Goal: Task Accomplishment & Management: Manage account settings

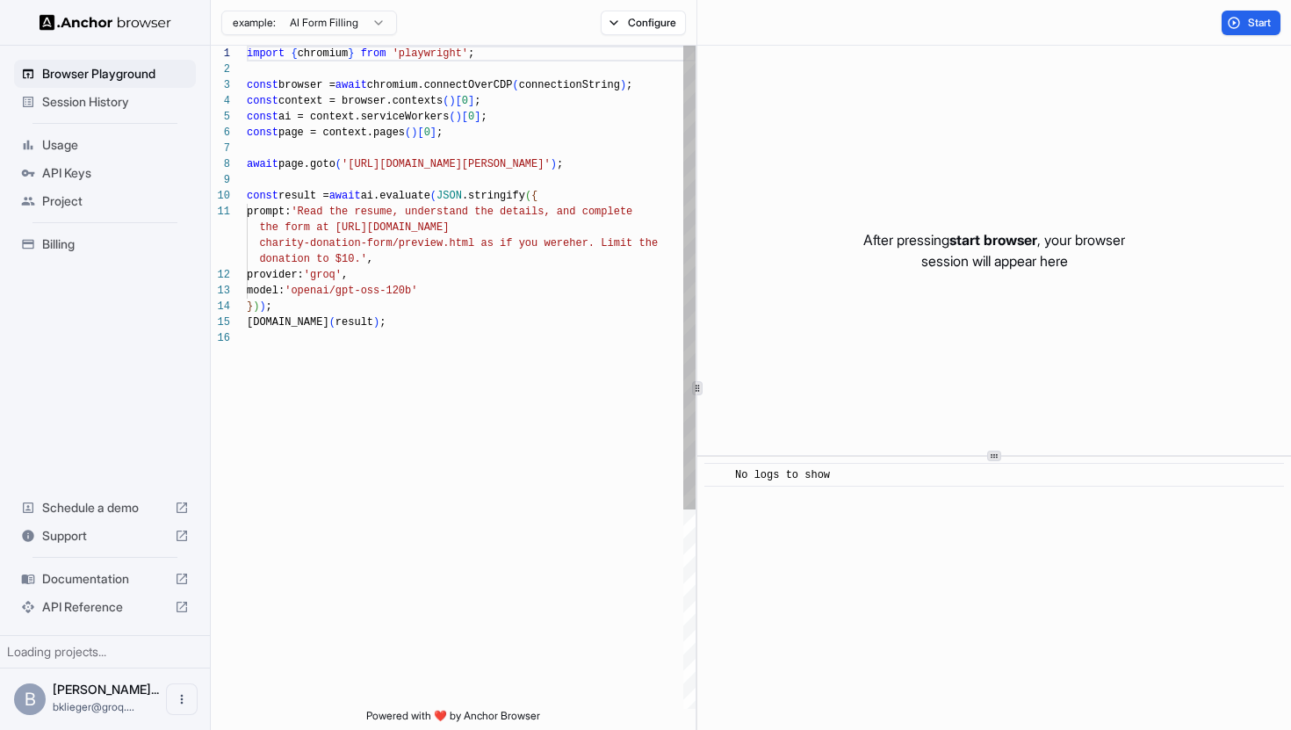
scroll to position [158, 0]
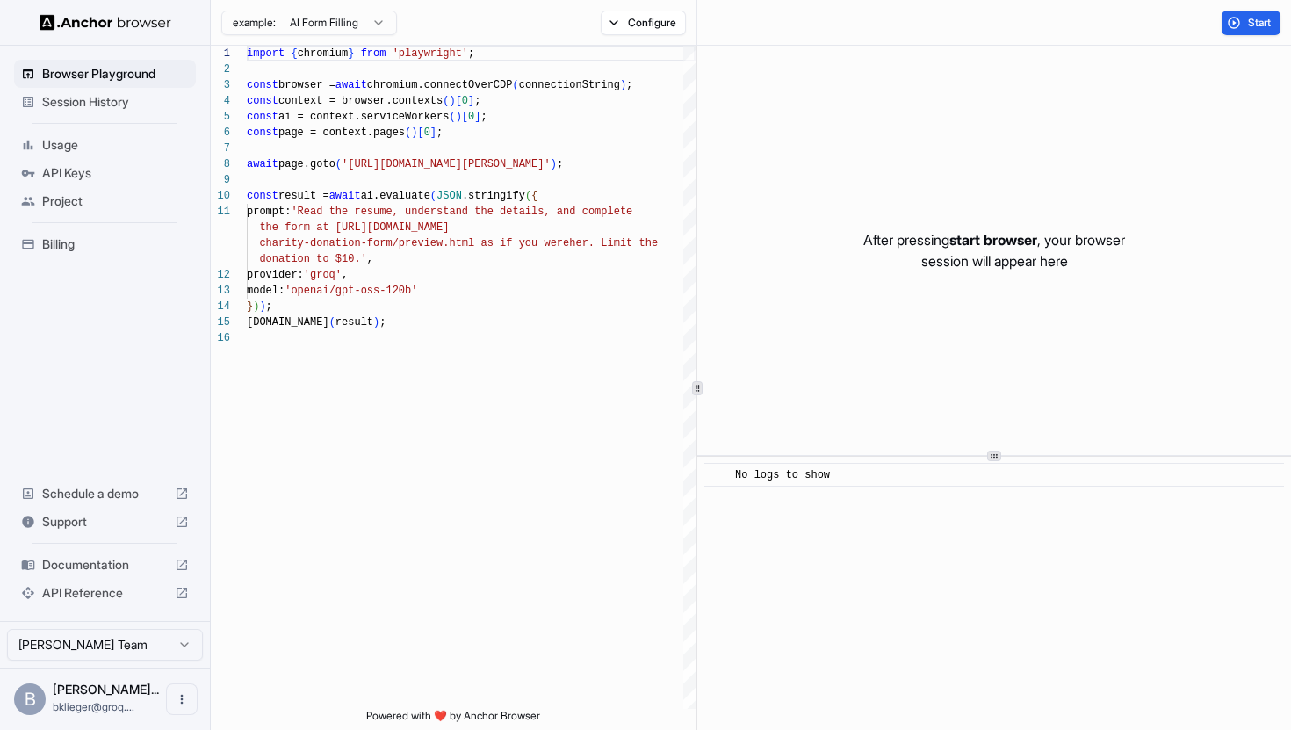
click at [118, 100] on span "Session History" at bounding box center [115, 102] width 147 height 18
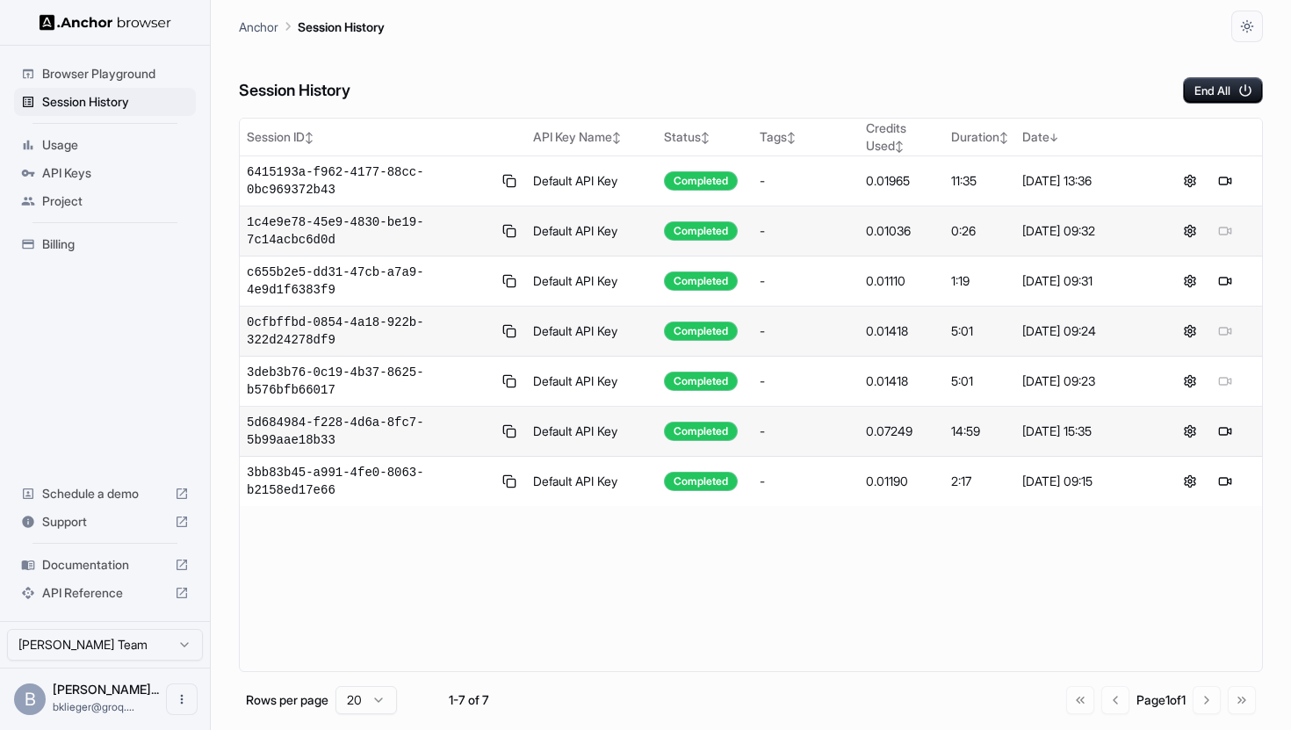
click at [84, 567] on span "Documentation" at bounding box center [105, 565] width 126 height 18
click at [114, 176] on span "API Keys" at bounding box center [115, 173] width 147 height 18
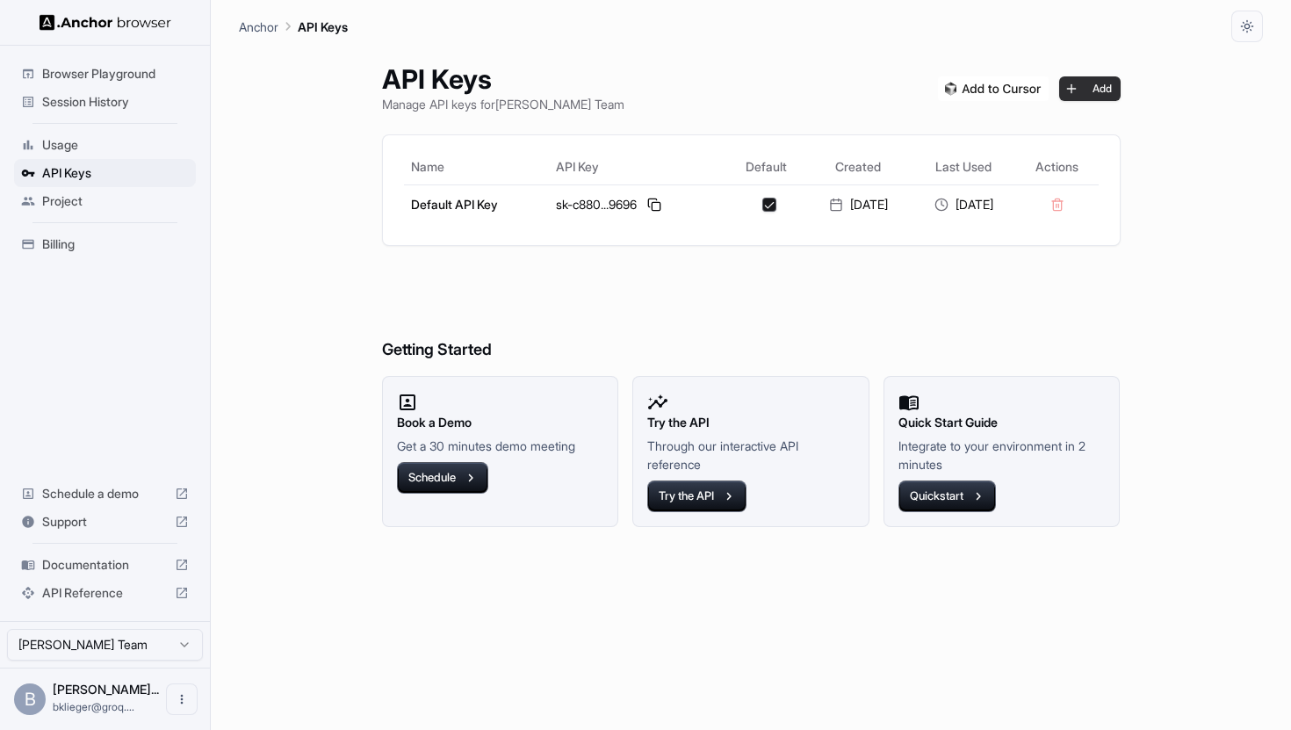
click at [1106, 96] on button "Add" at bounding box center [1089, 88] width 61 height 25
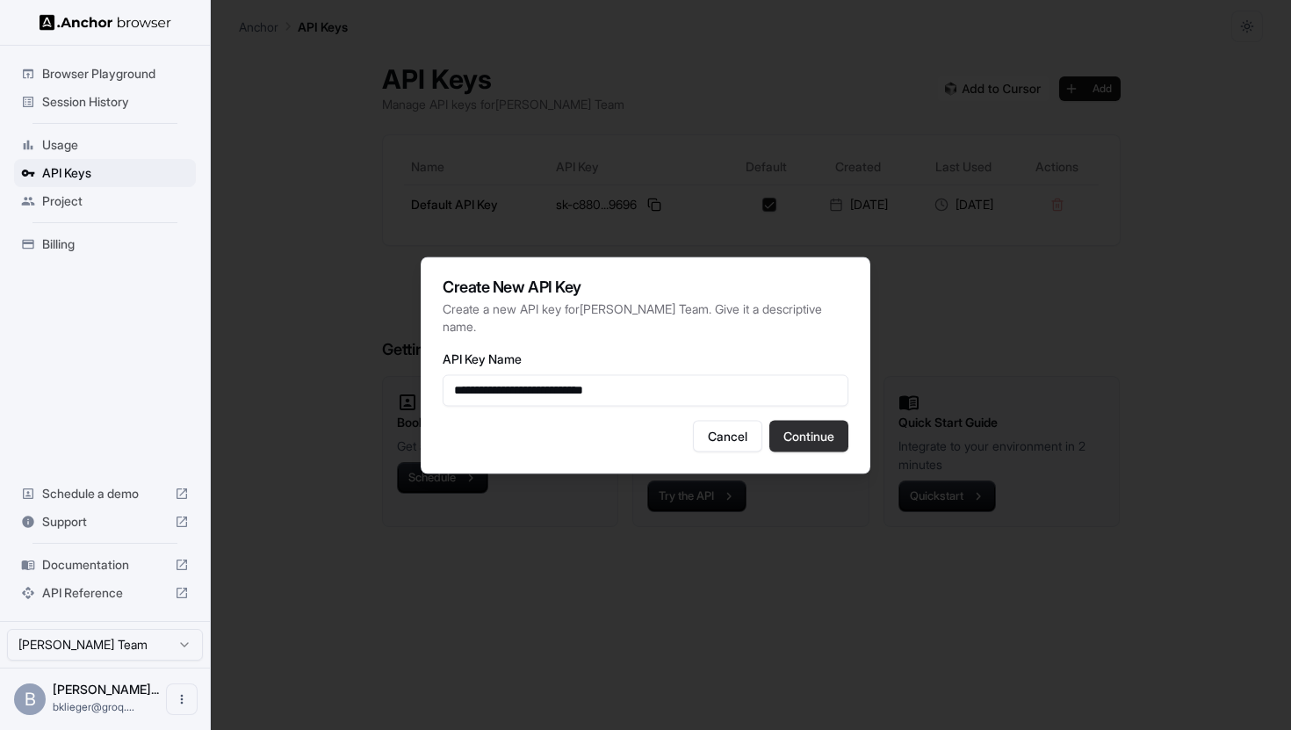
type input "**********"
click at [811, 431] on button "Continue" at bounding box center [809, 436] width 79 height 32
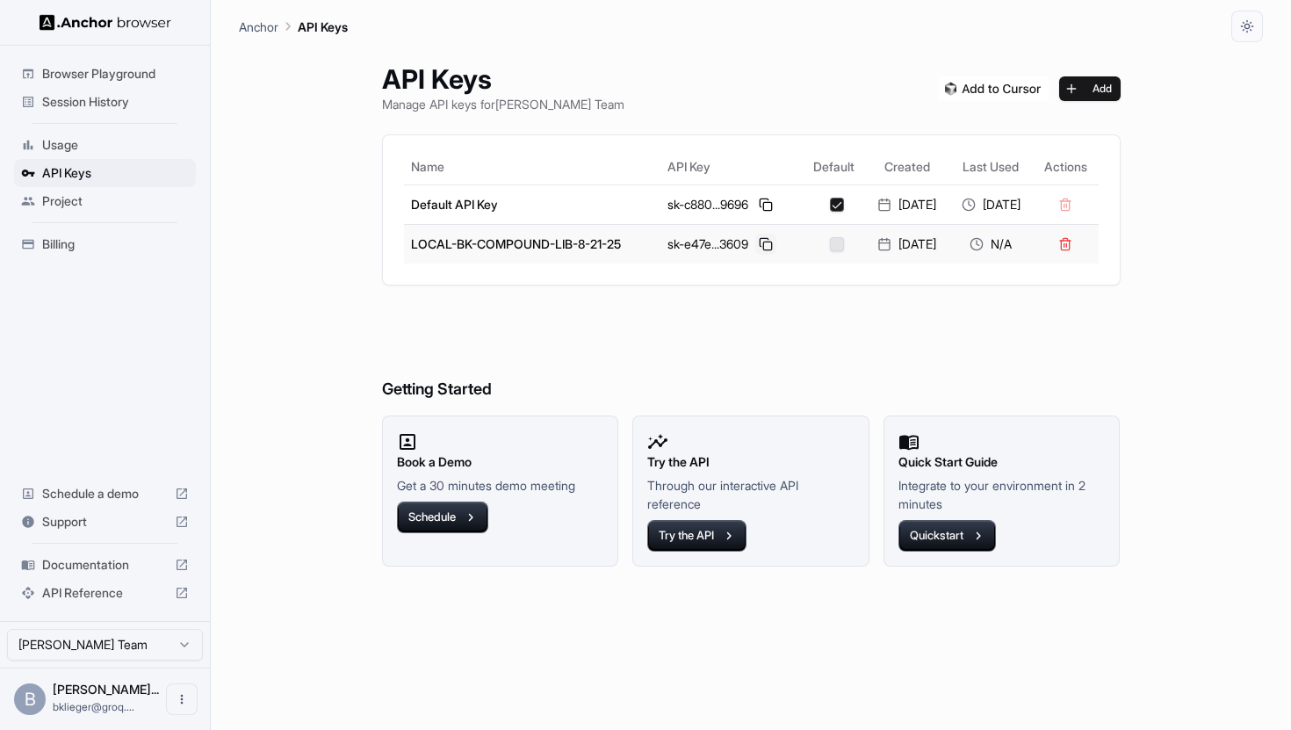
click at [756, 243] on button at bounding box center [766, 244] width 21 height 21
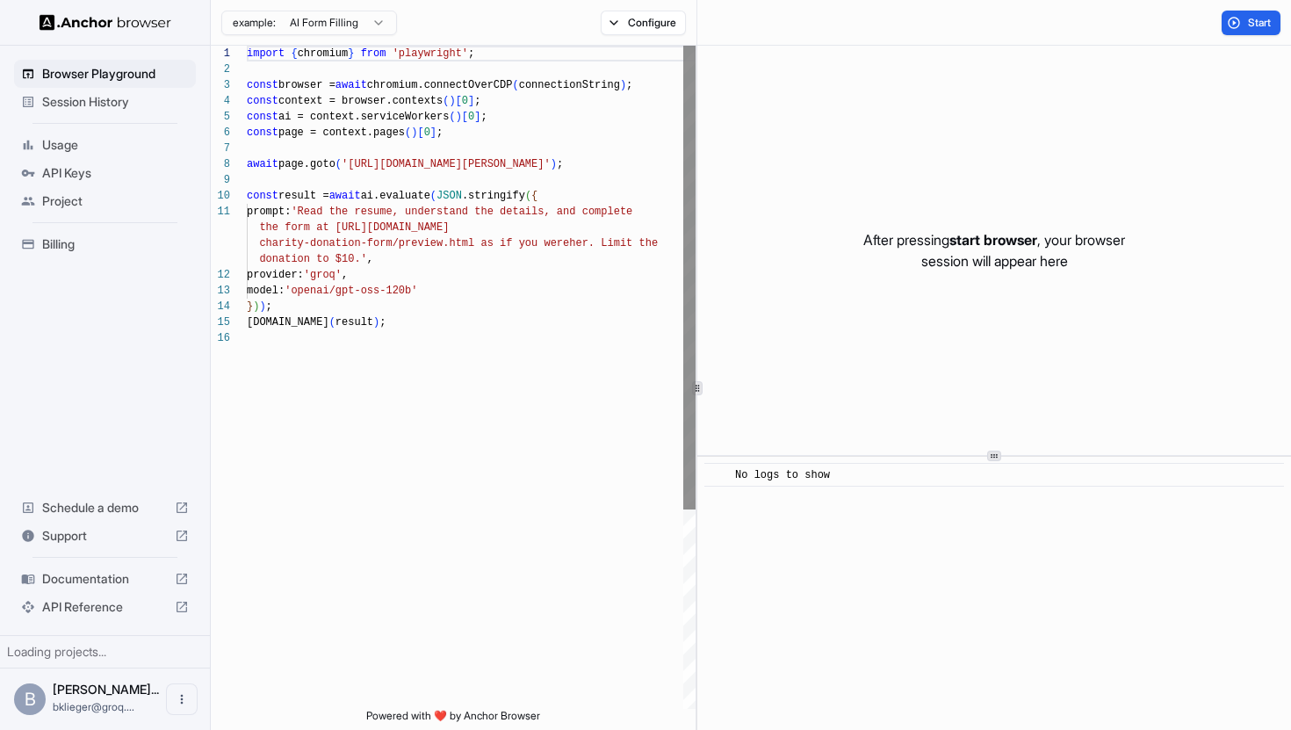
scroll to position [158, 0]
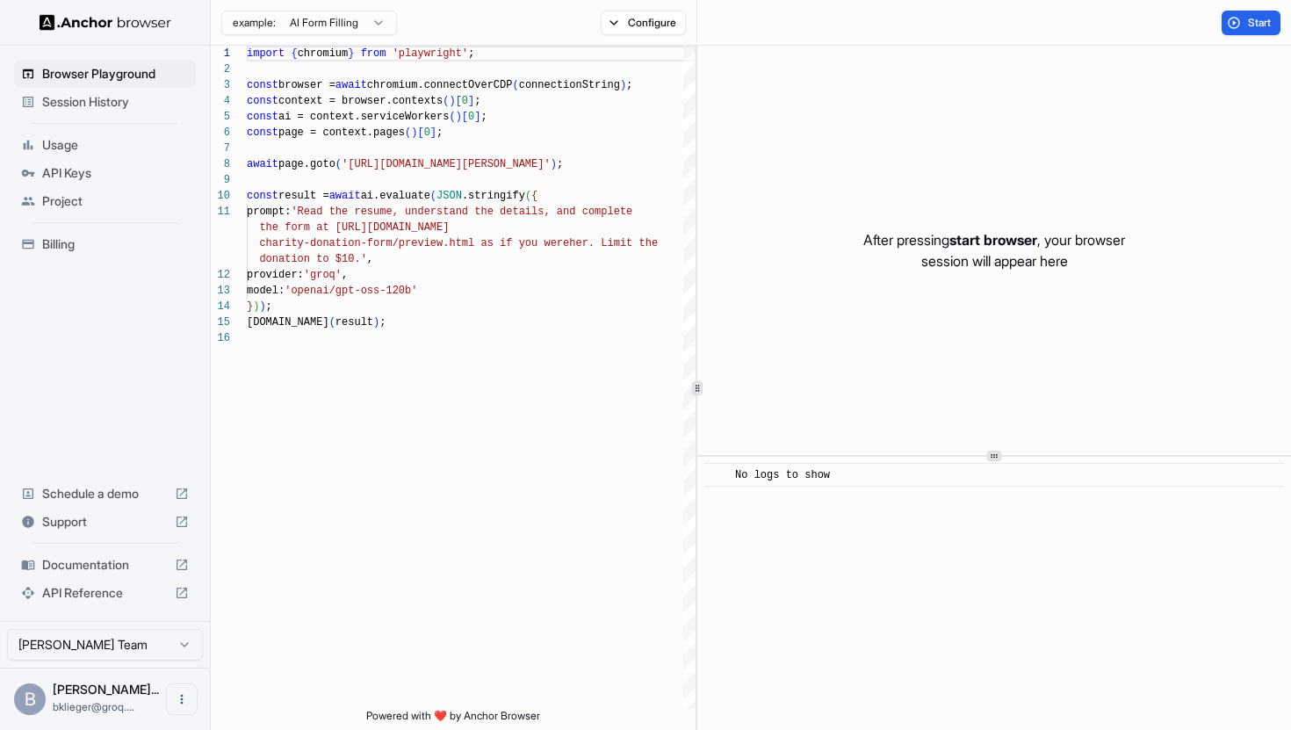
click at [126, 104] on span "Session History" at bounding box center [115, 102] width 147 height 18
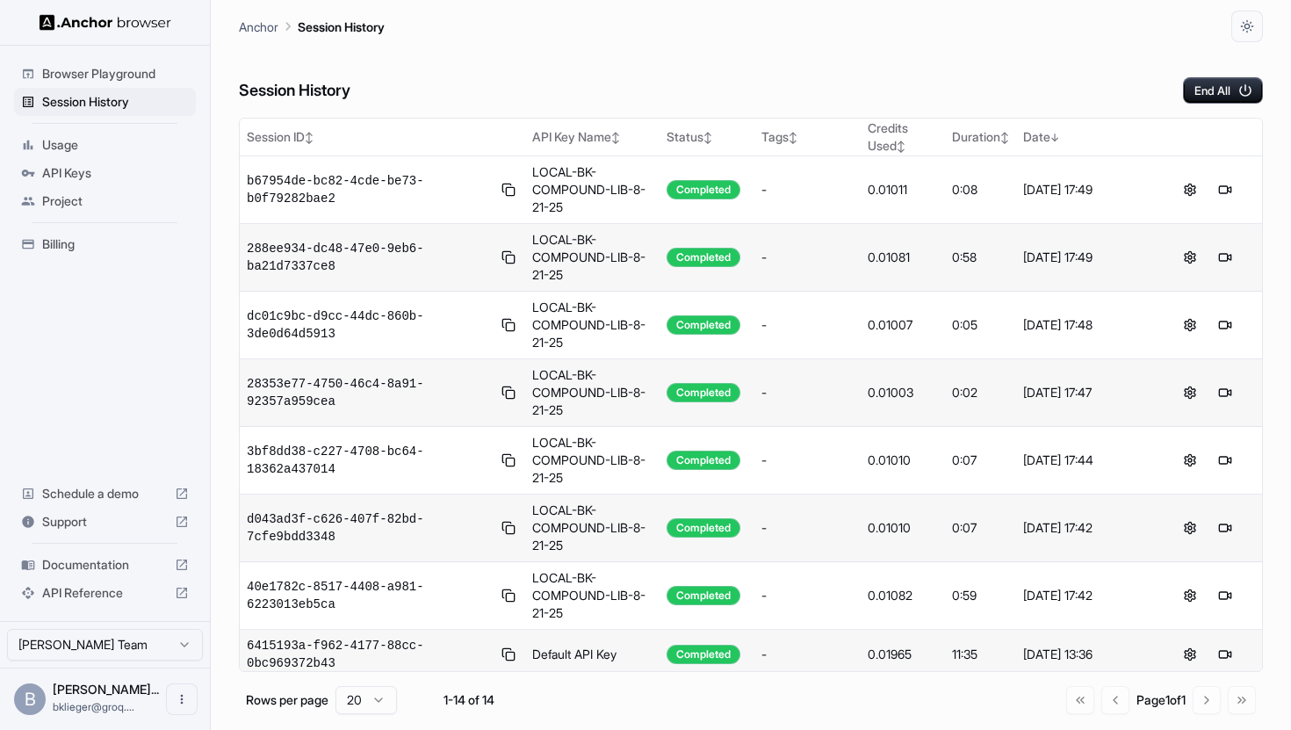
click at [113, 148] on span "Usage" at bounding box center [115, 145] width 147 height 18
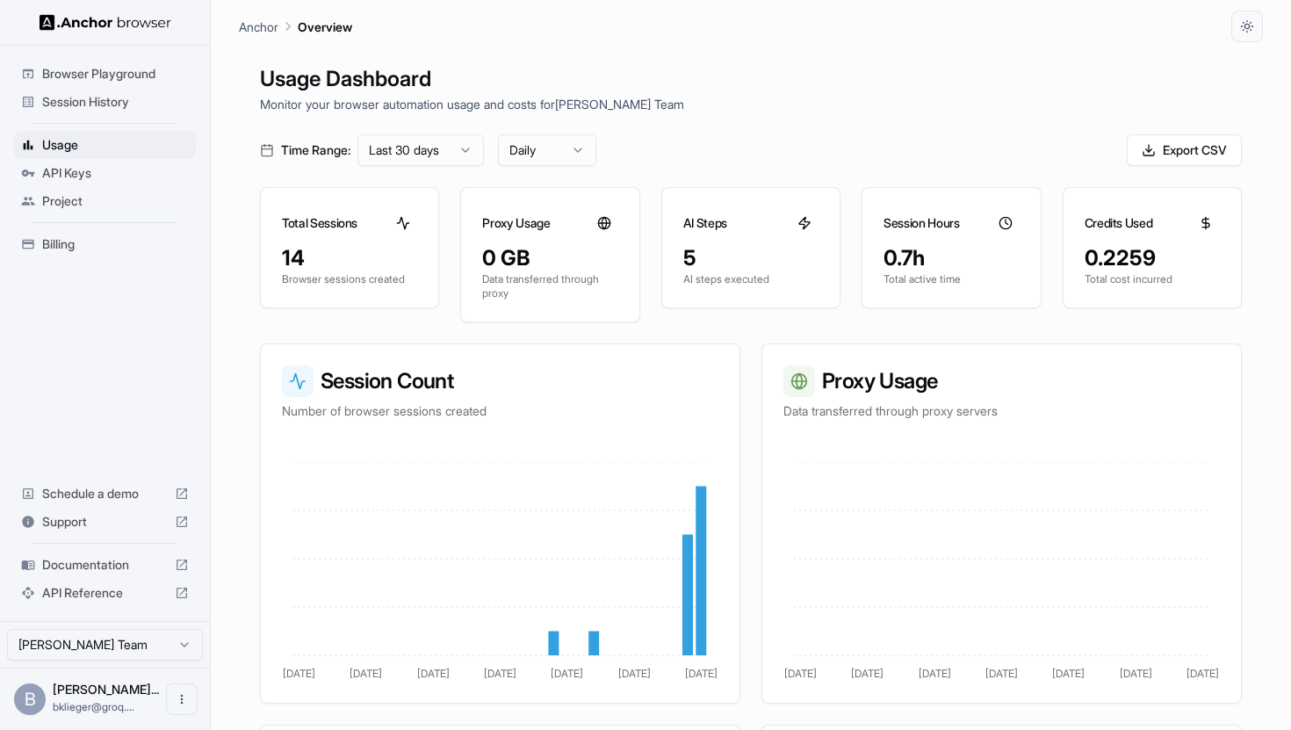
click at [129, 108] on span "Session History" at bounding box center [115, 102] width 147 height 18
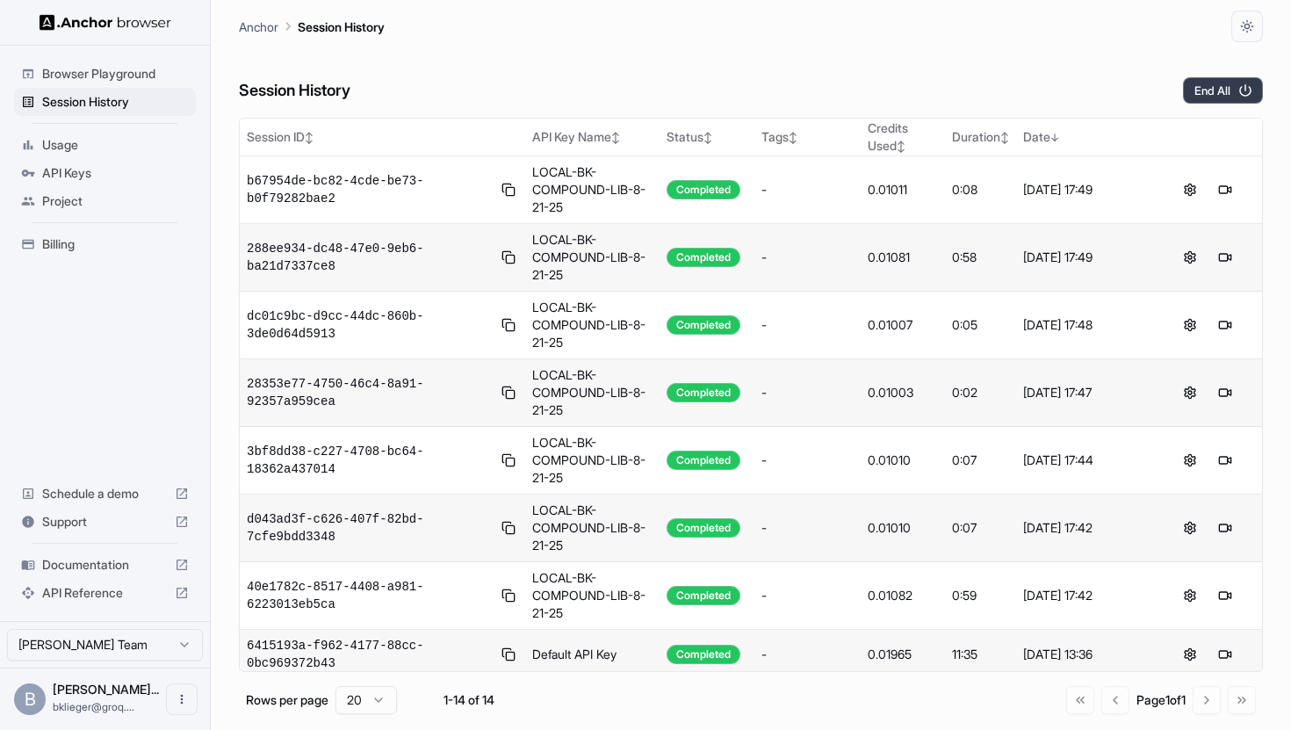
click at [1197, 83] on button "End All" at bounding box center [1223, 90] width 80 height 26
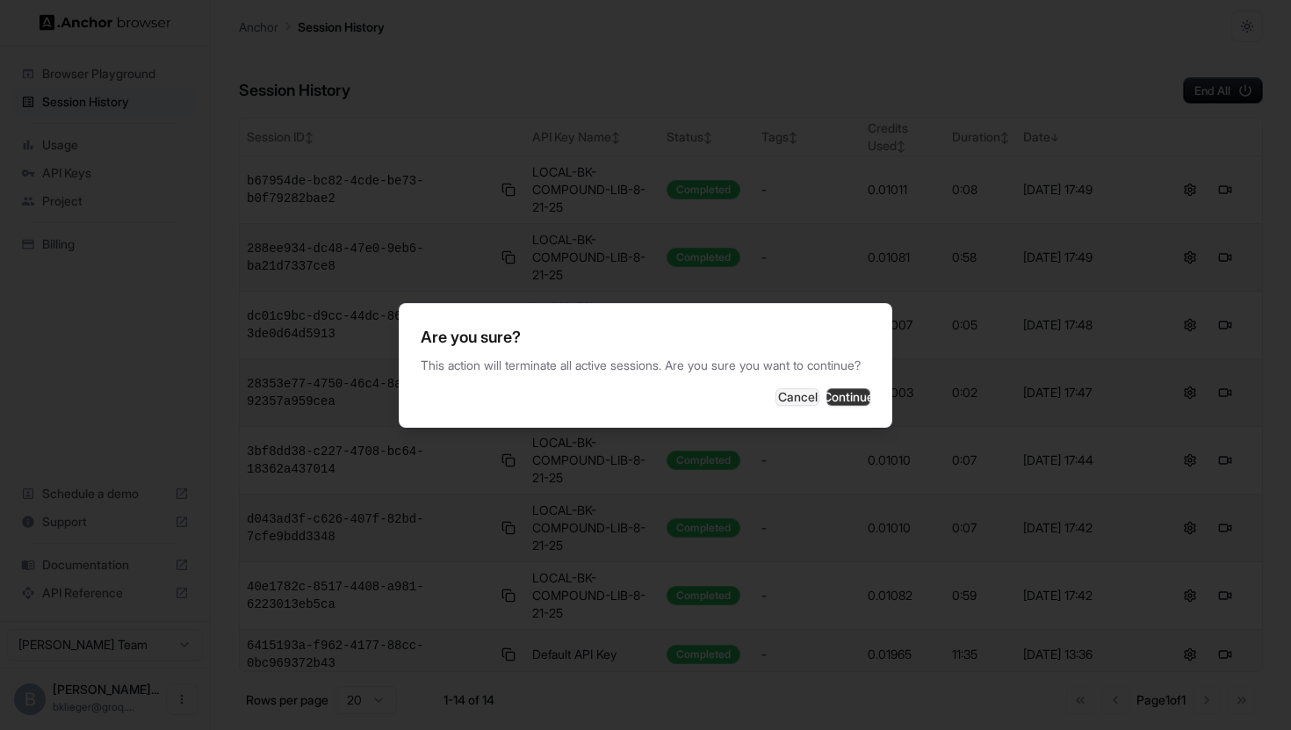
click at [860, 404] on button "Continue" at bounding box center [849, 397] width 44 height 18
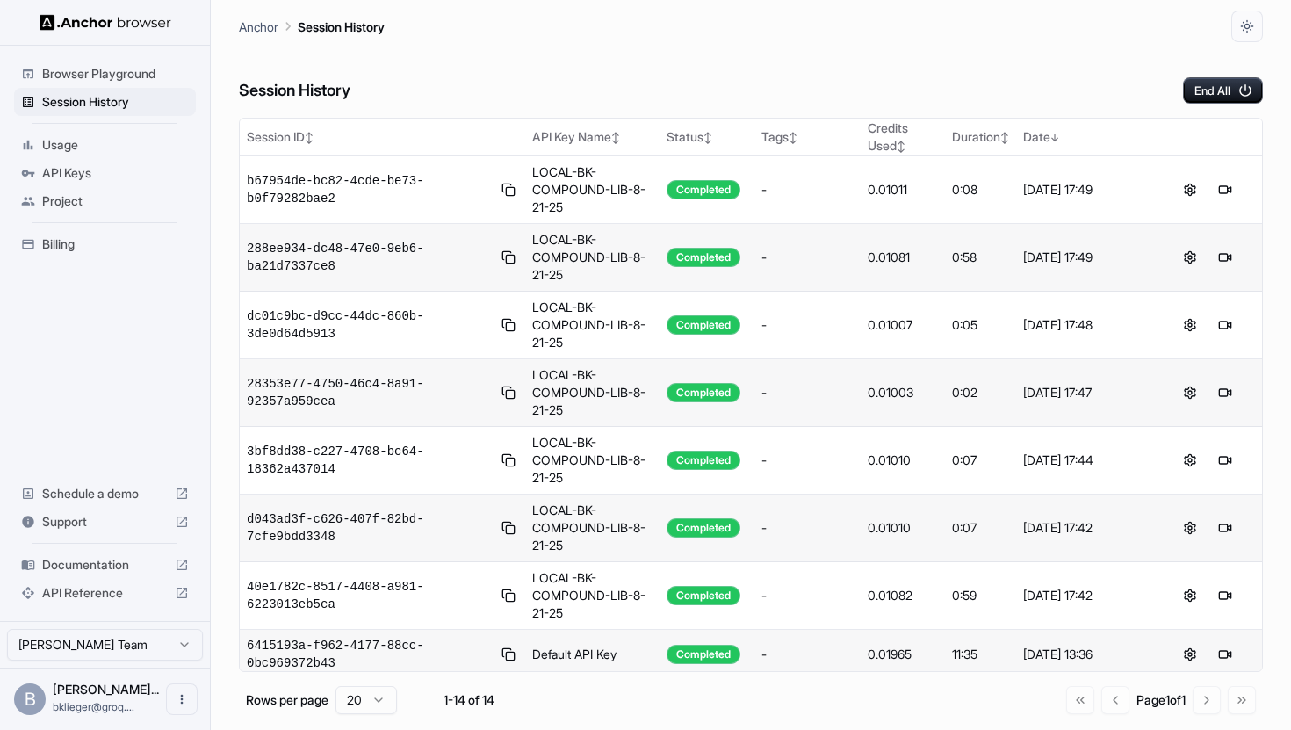
click at [48, 148] on span "Usage" at bounding box center [115, 145] width 147 height 18
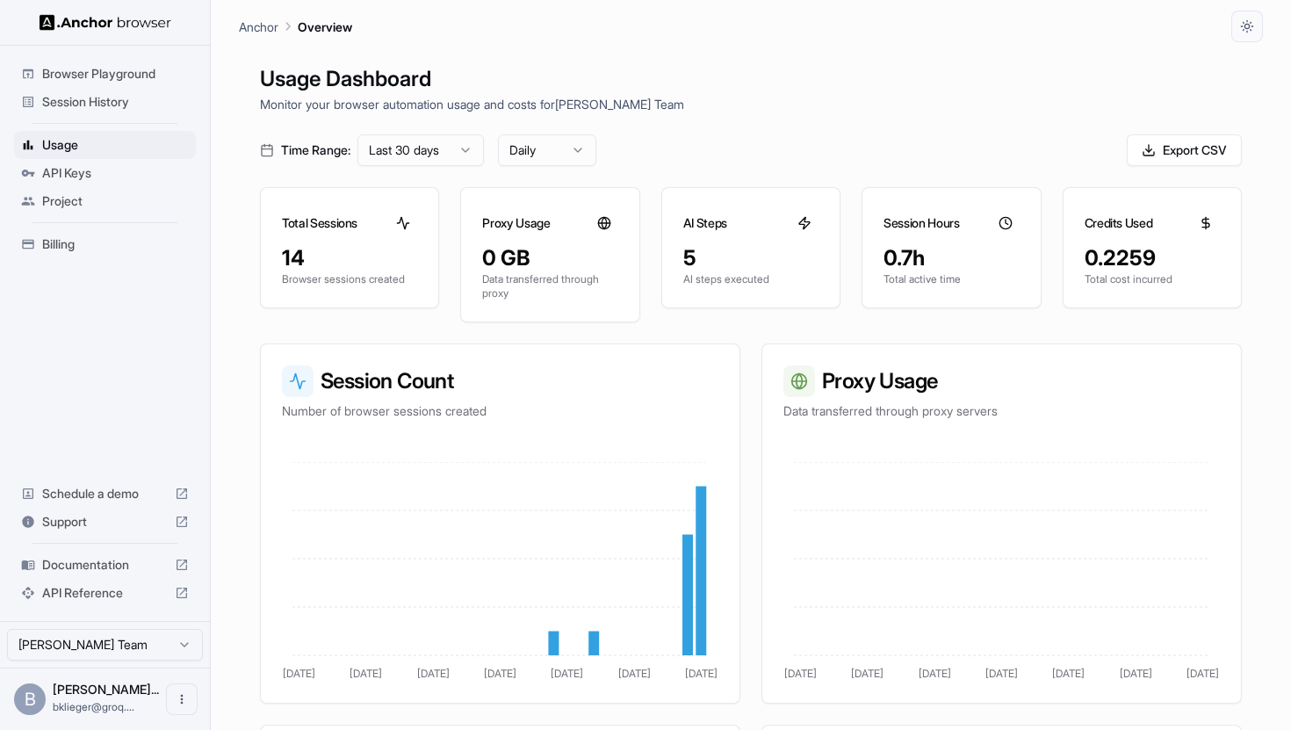
click at [85, 176] on span "API Keys" at bounding box center [115, 173] width 147 height 18
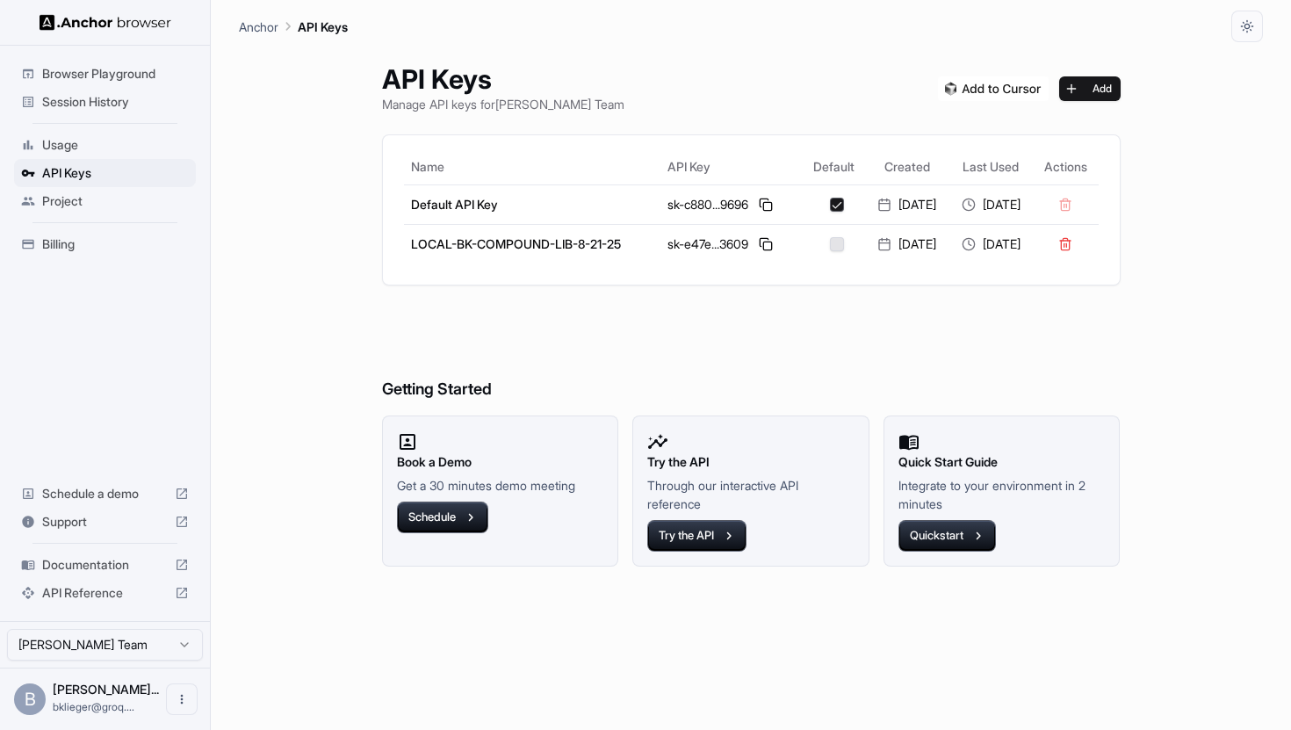
click at [112, 196] on span "Project" at bounding box center [115, 201] width 147 height 18
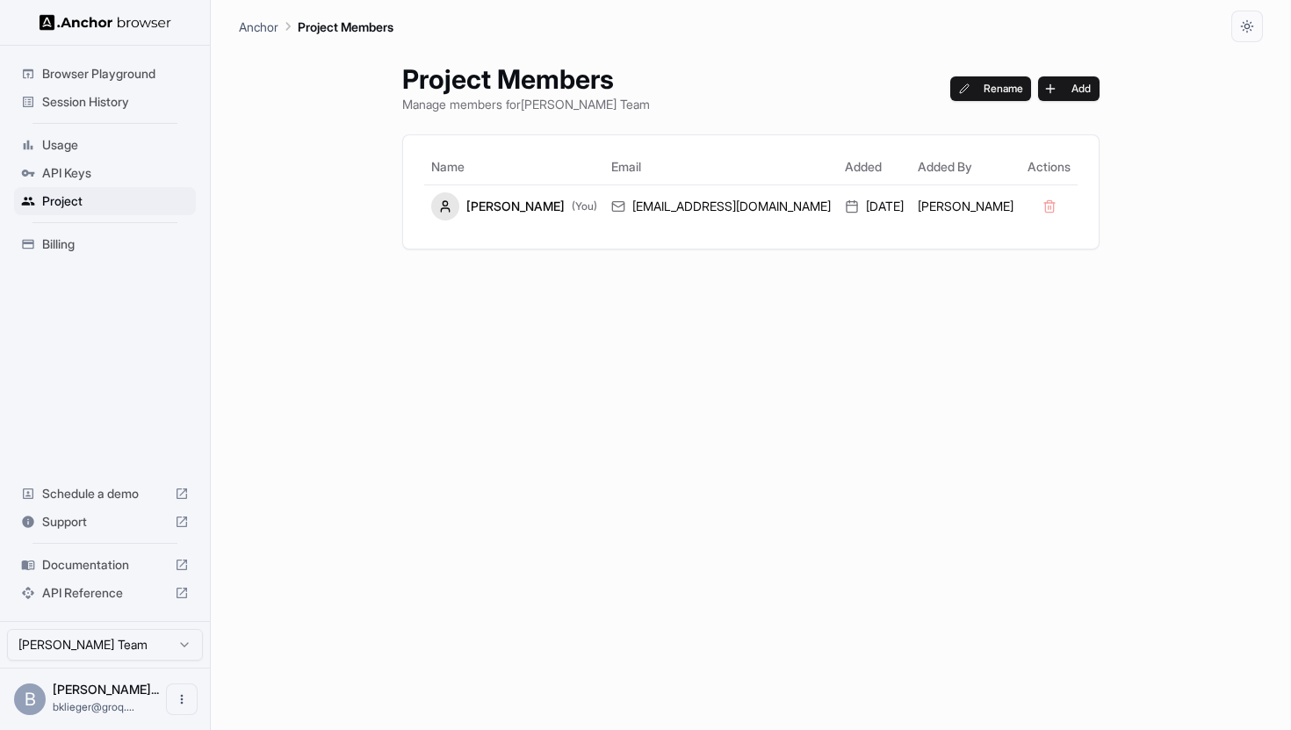
click at [115, 237] on span "Billing" at bounding box center [115, 244] width 147 height 18
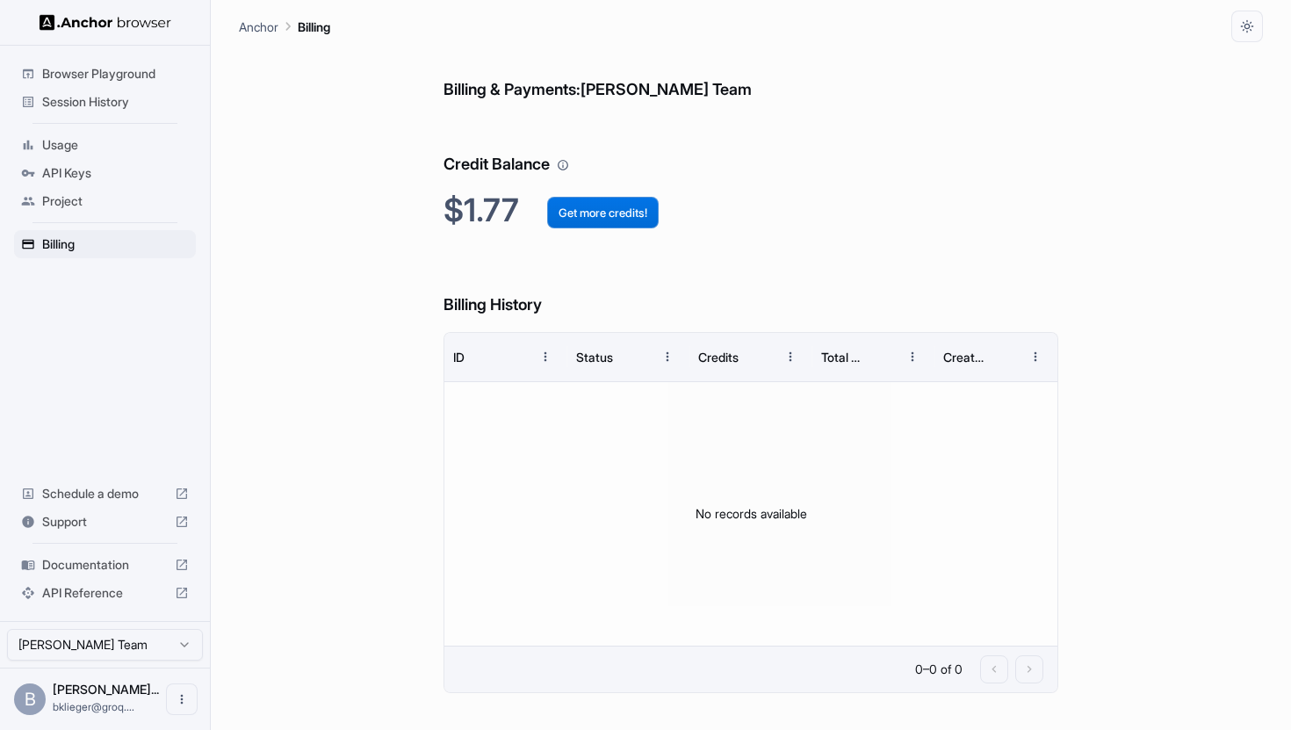
click at [617, 202] on button "Get more credits!" at bounding box center [603, 213] width 112 height 32
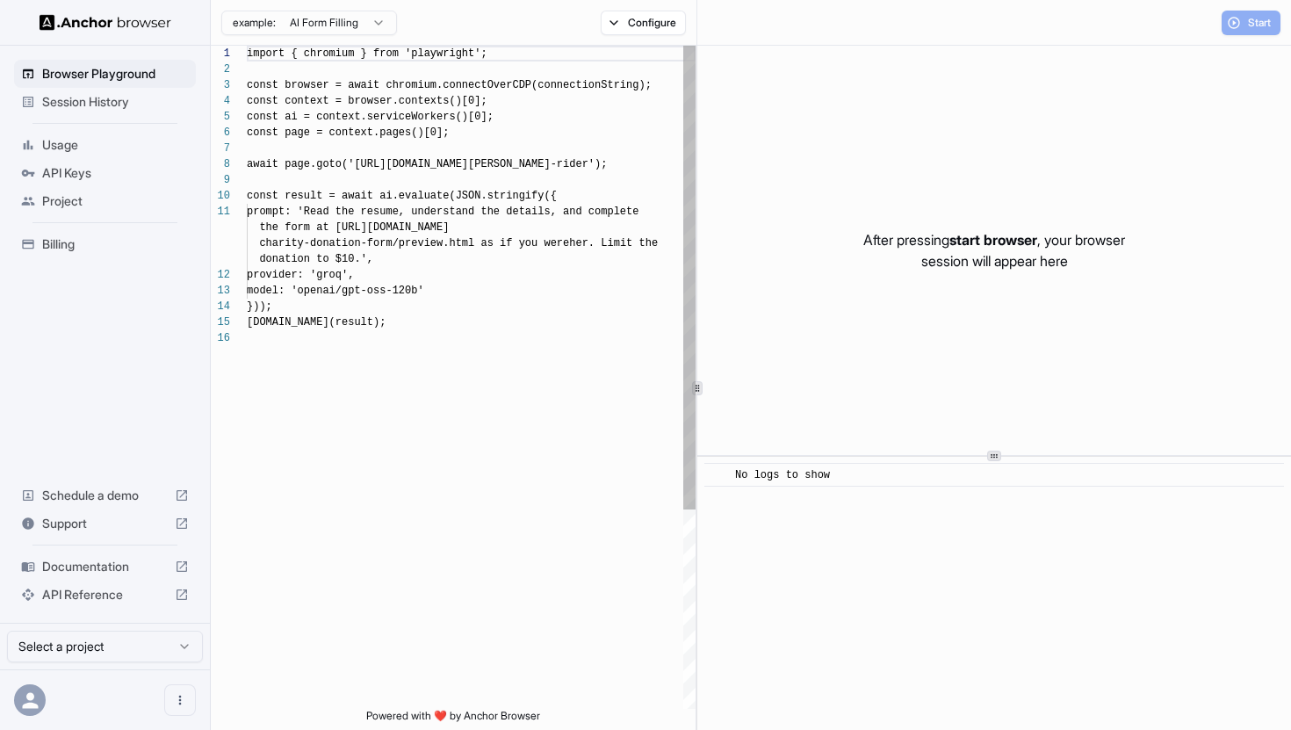
scroll to position [158, 0]
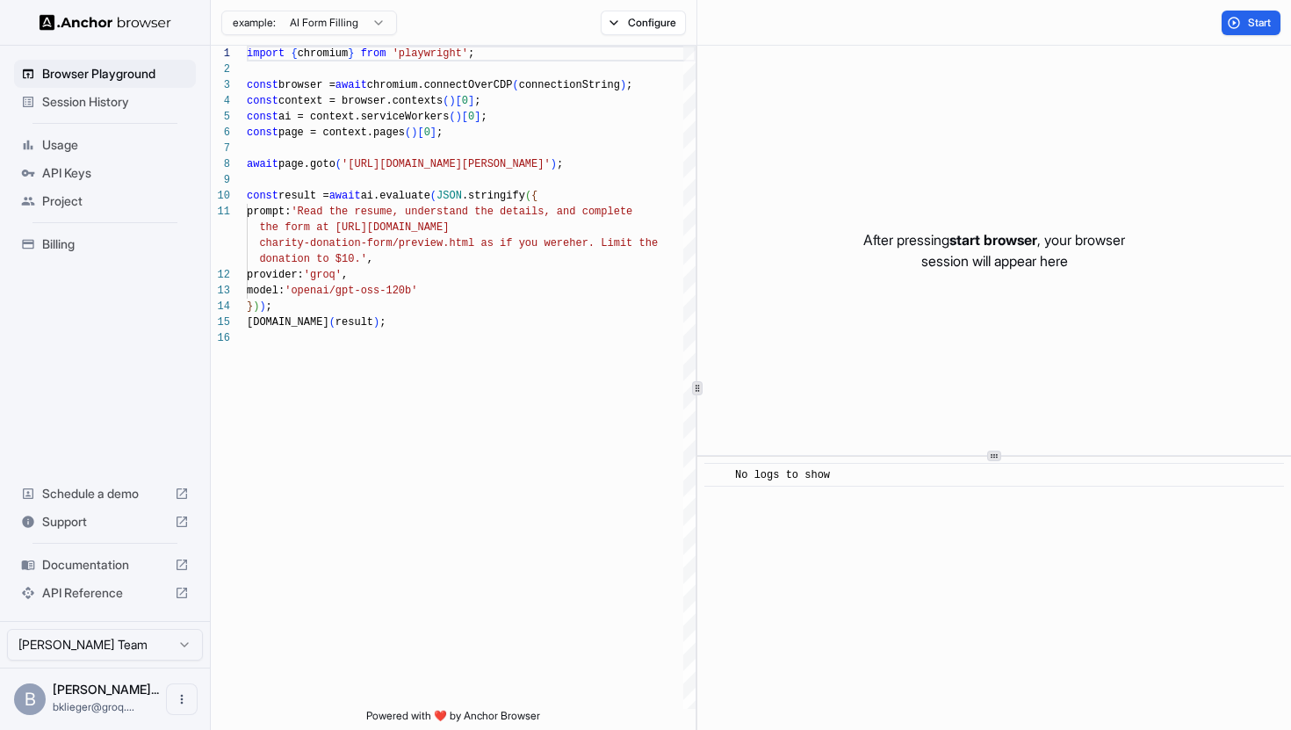
click at [110, 111] on div "Session History" at bounding box center [105, 102] width 182 height 28
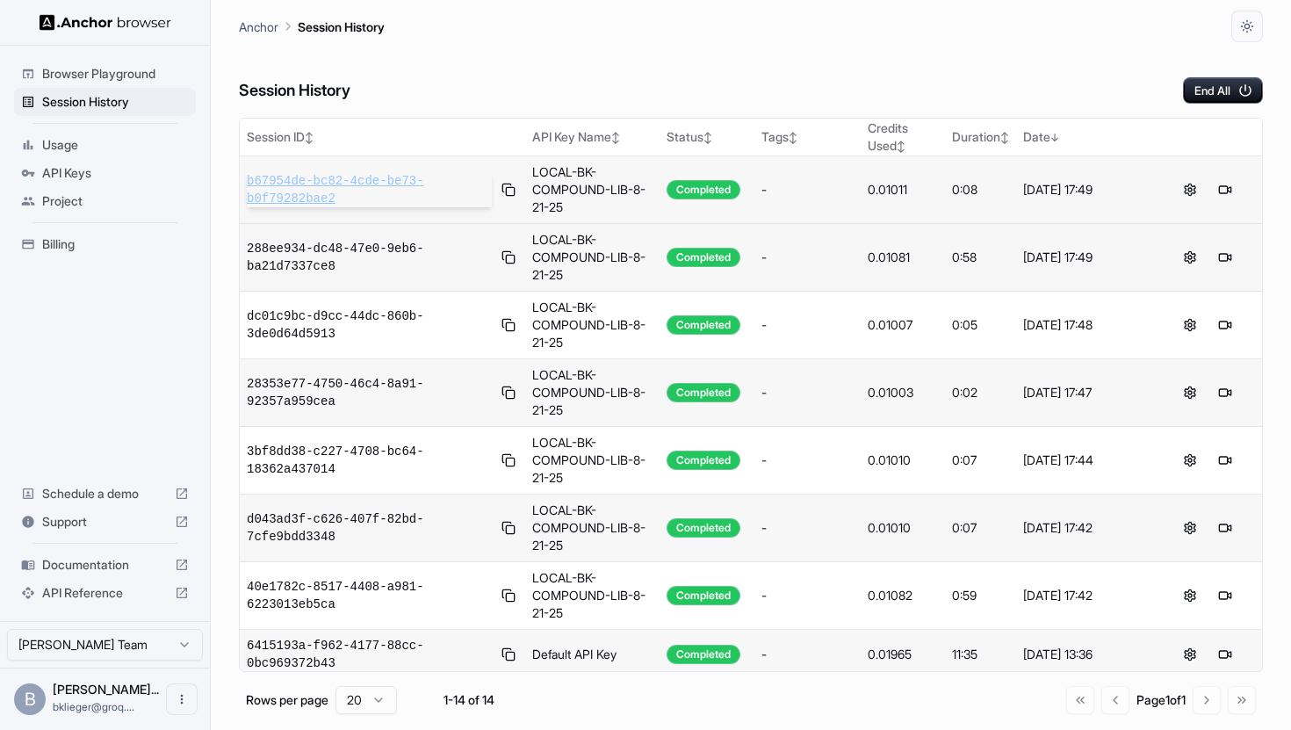
click at [356, 192] on span "b67954de-bc82-4cde-be73-b0f79282bae2" at bounding box center [369, 189] width 245 height 35
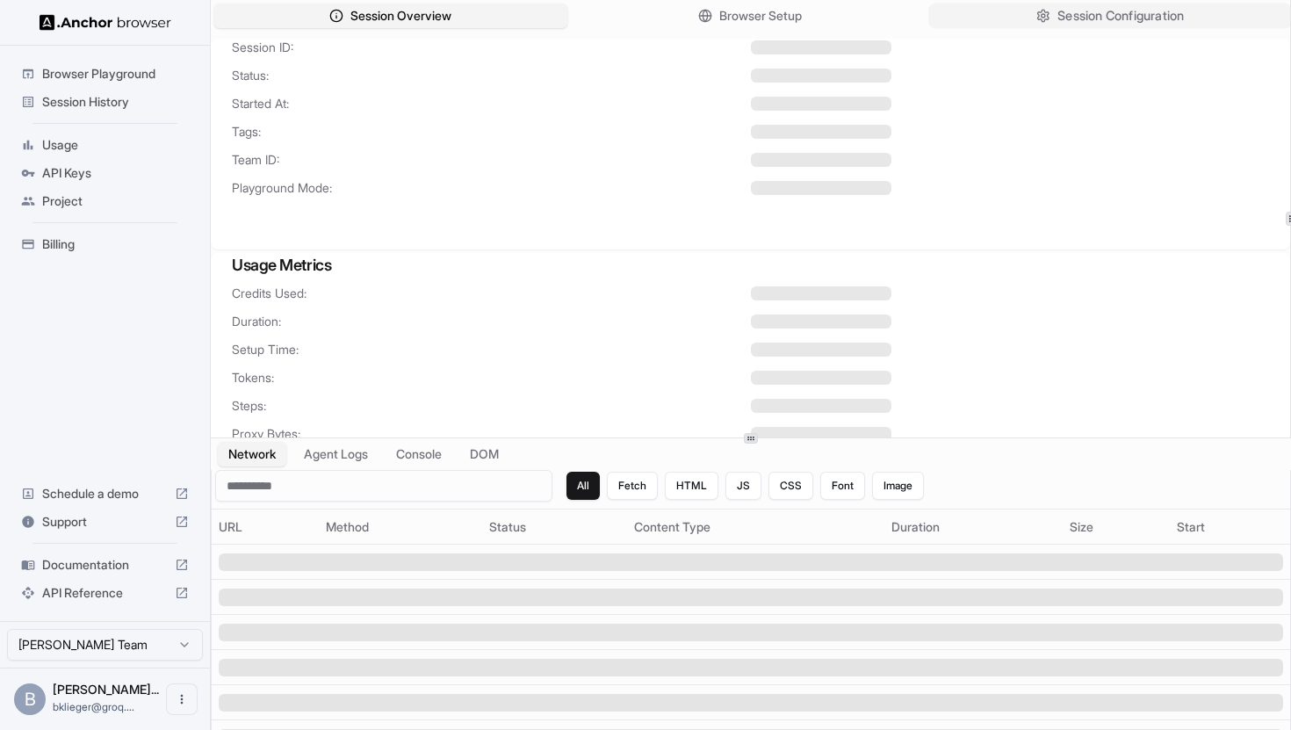
click at [1100, 19] on span "Session Configuration" at bounding box center [1121, 16] width 127 height 18
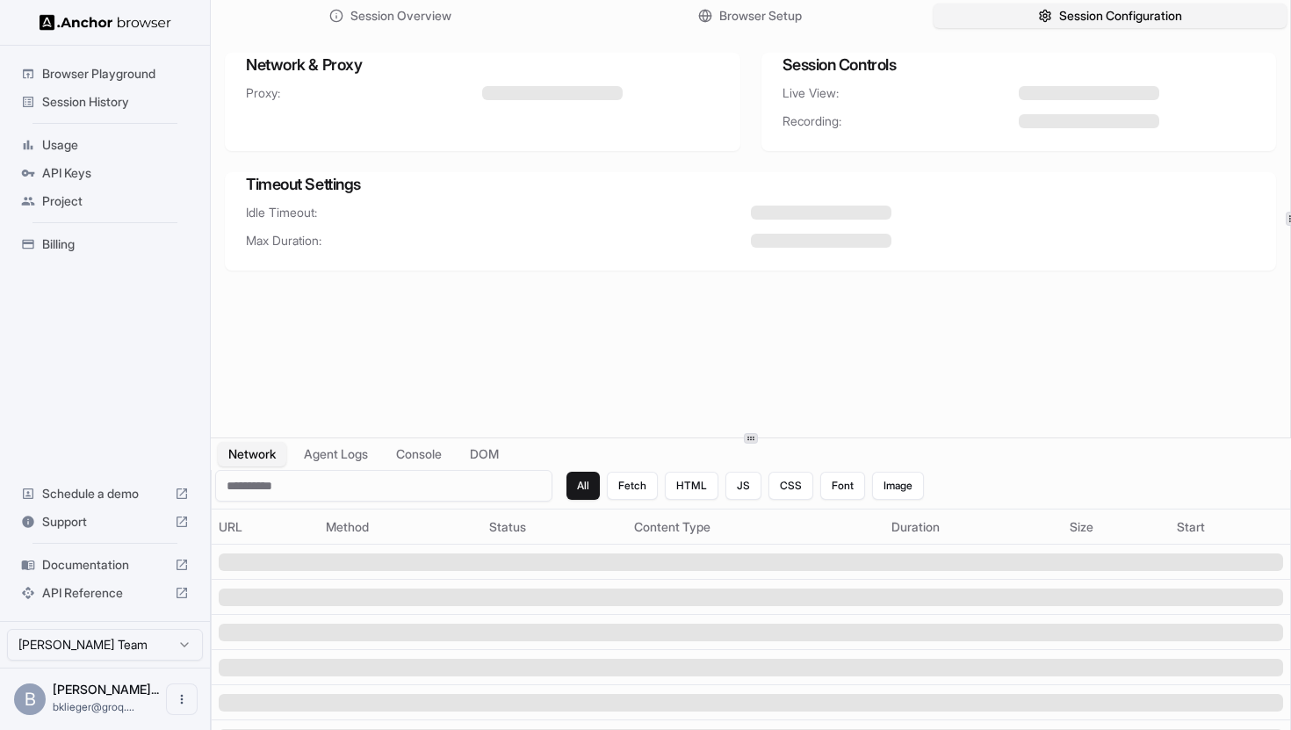
click at [861, 2] on div "Session Overview Browser Setup Session Configuration" at bounding box center [751, 16] width 1080 height 32
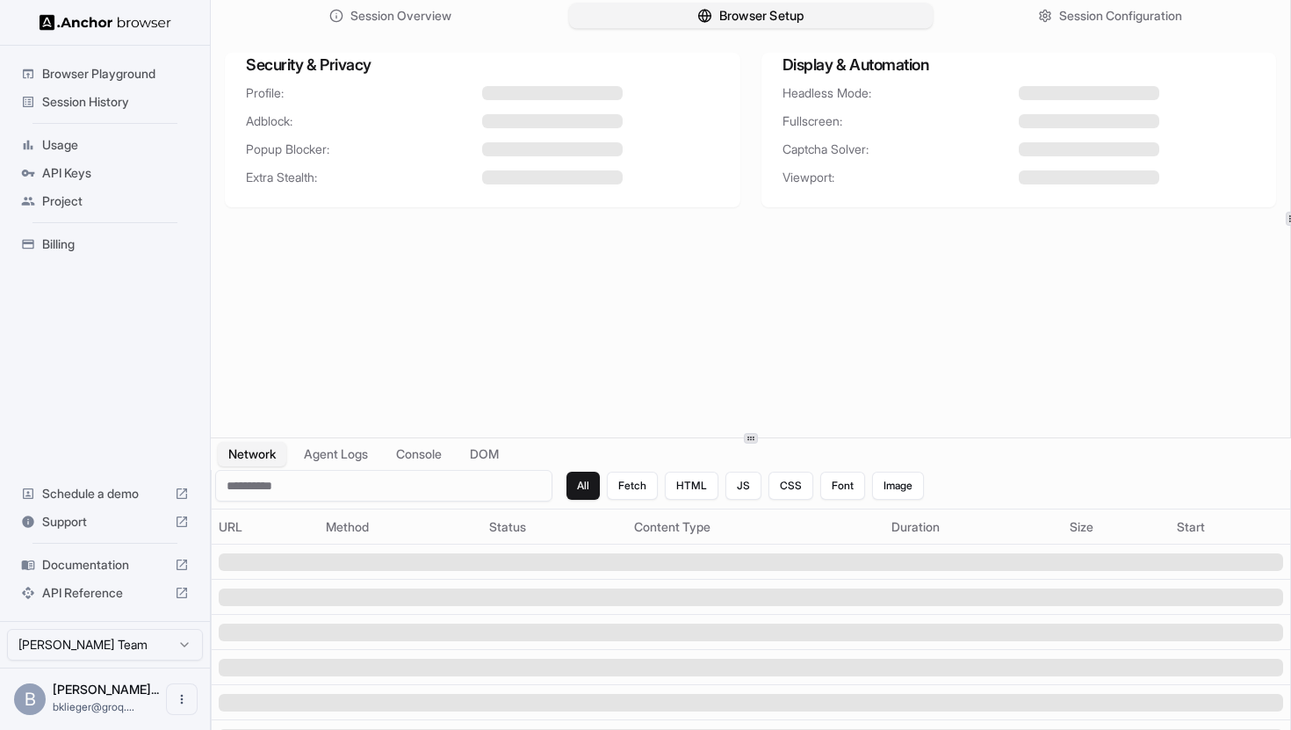
click at [855, 7] on button "Browser Setup" at bounding box center [751, 16] width 364 height 25
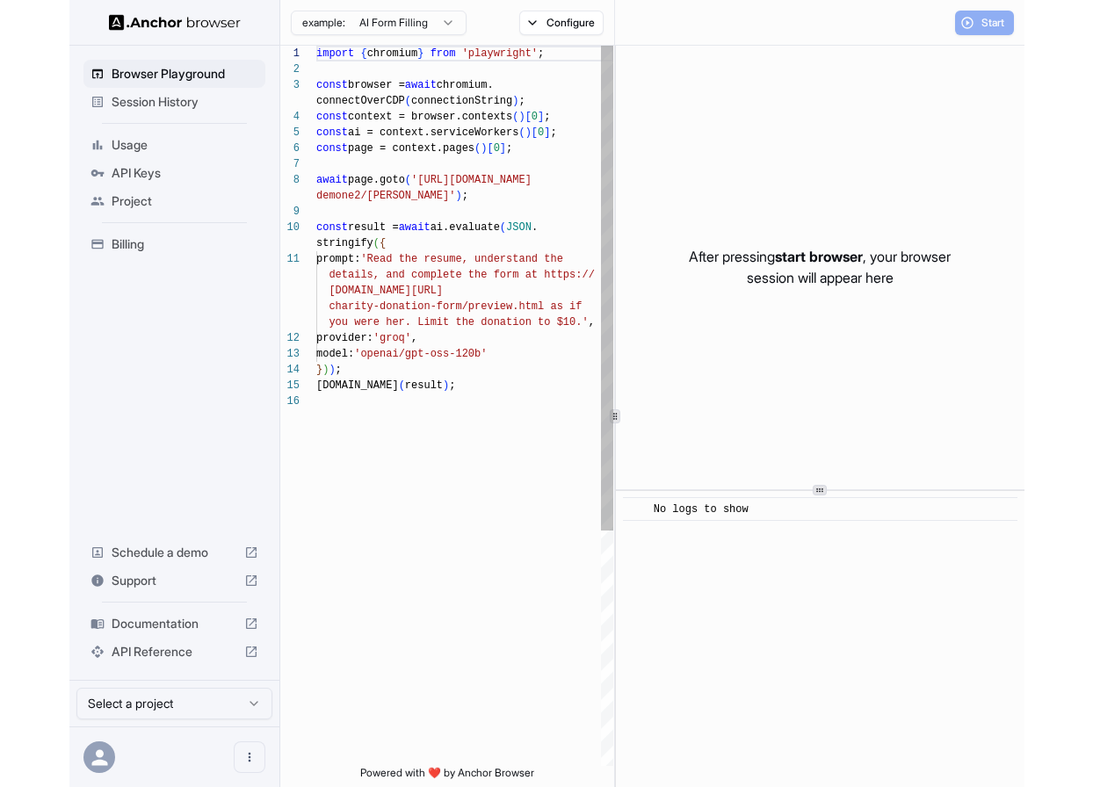
scroll to position [127, 0]
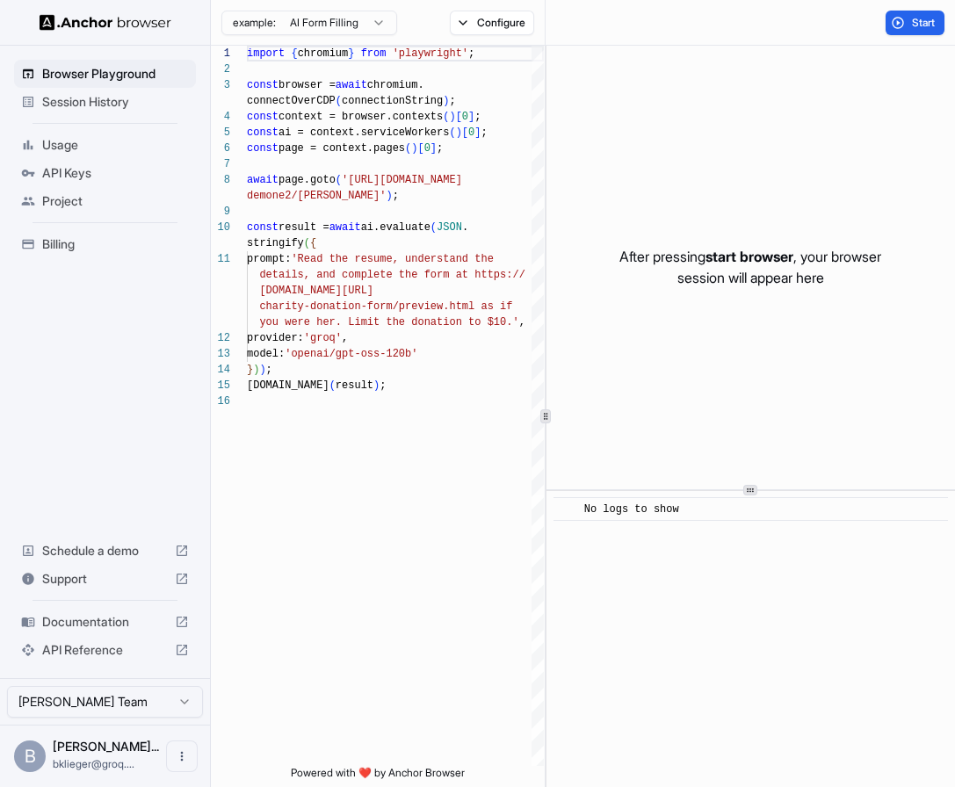
click at [110, 95] on span "Session History" at bounding box center [115, 102] width 147 height 18
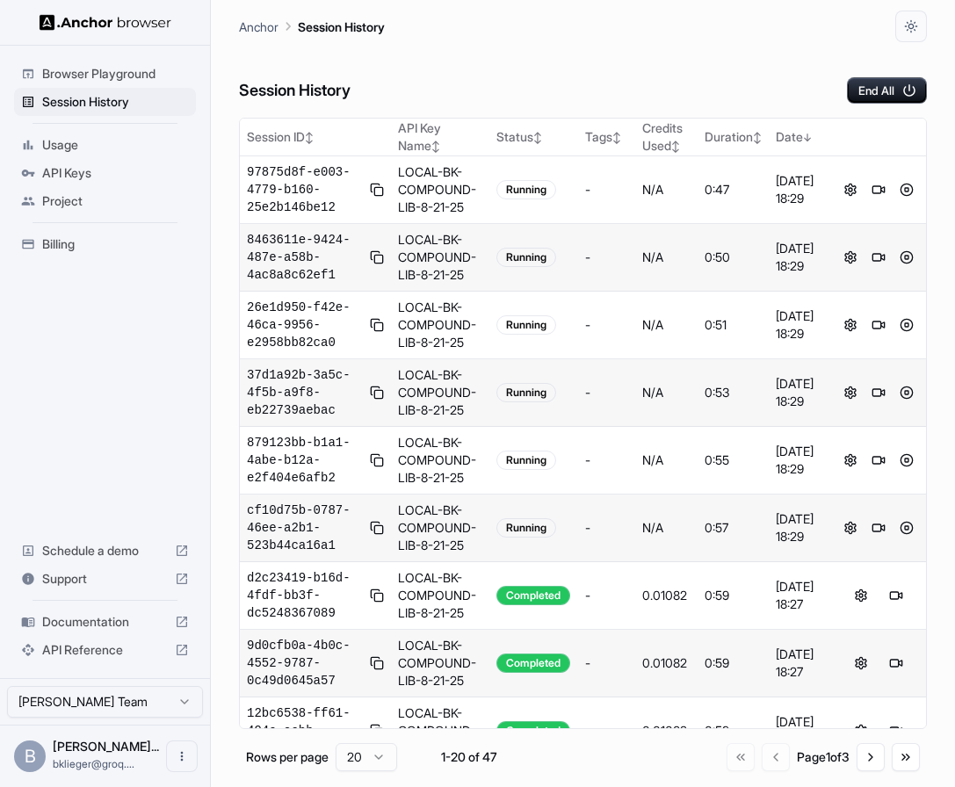
click at [51, 149] on span "Usage" at bounding box center [115, 145] width 147 height 18
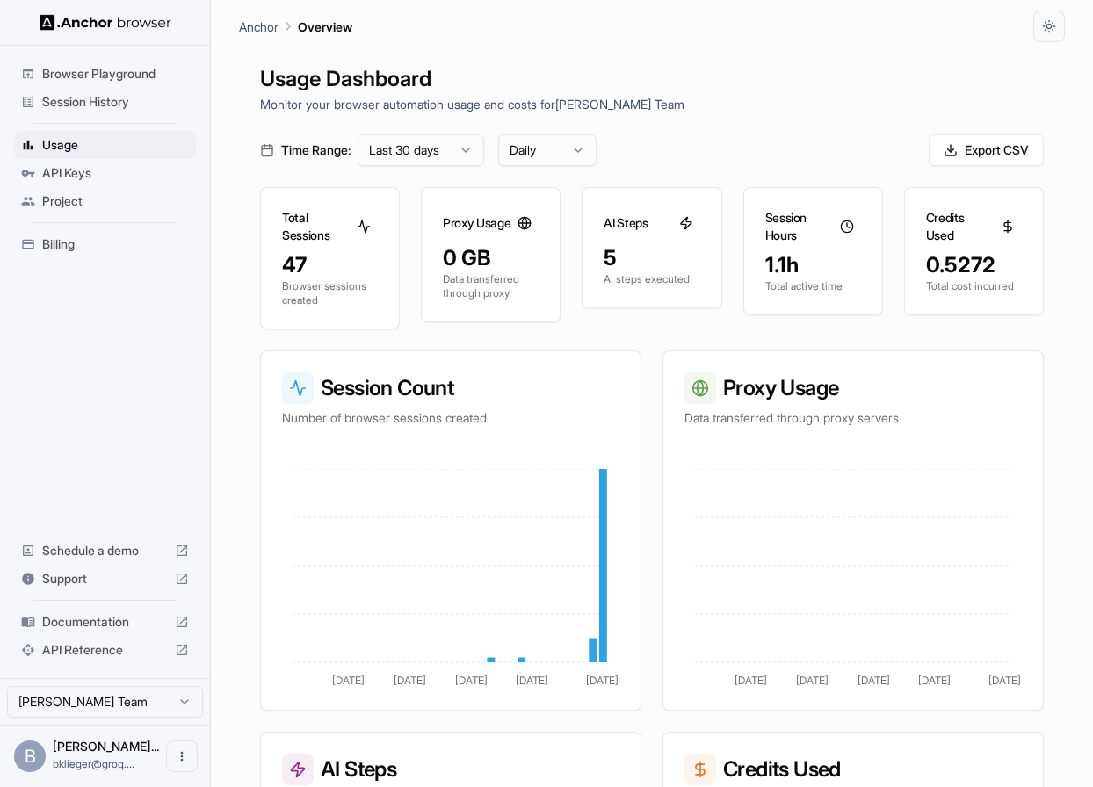
click at [95, 106] on span "Session History" at bounding box center [115, 102] width 147 height 18
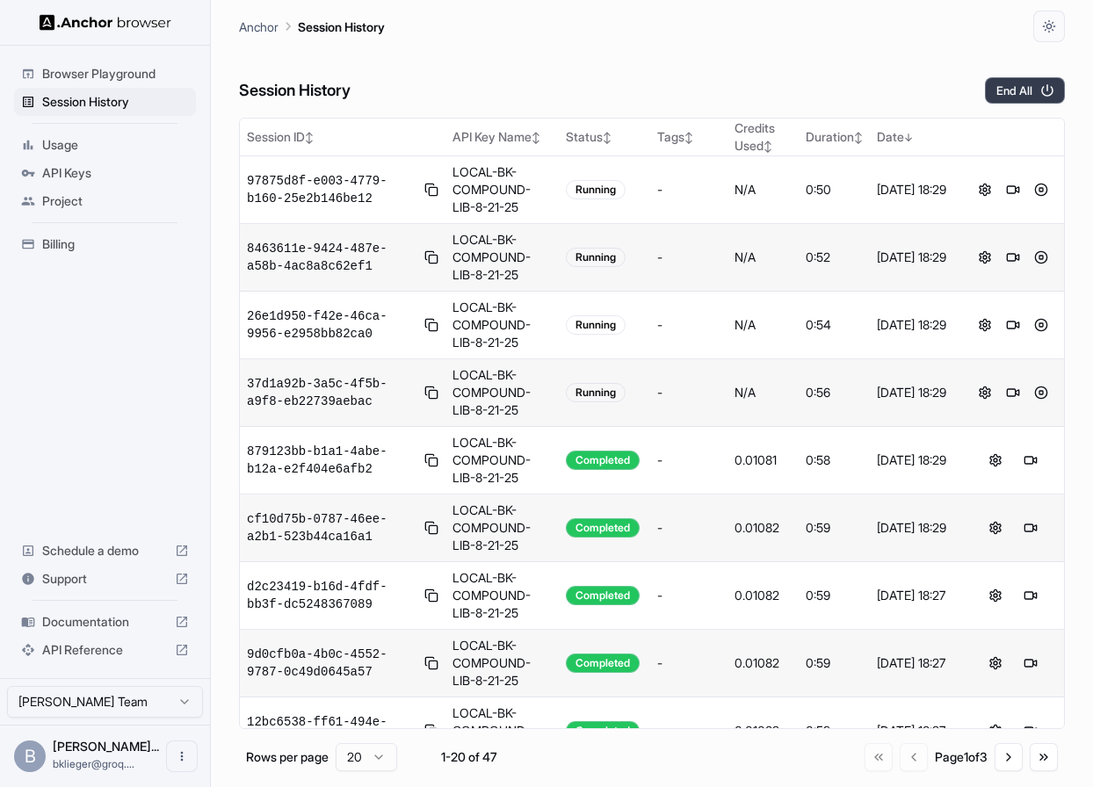
click at [954, 88] on icon "button" at bounding box center [1047, 91] width 16 height 16
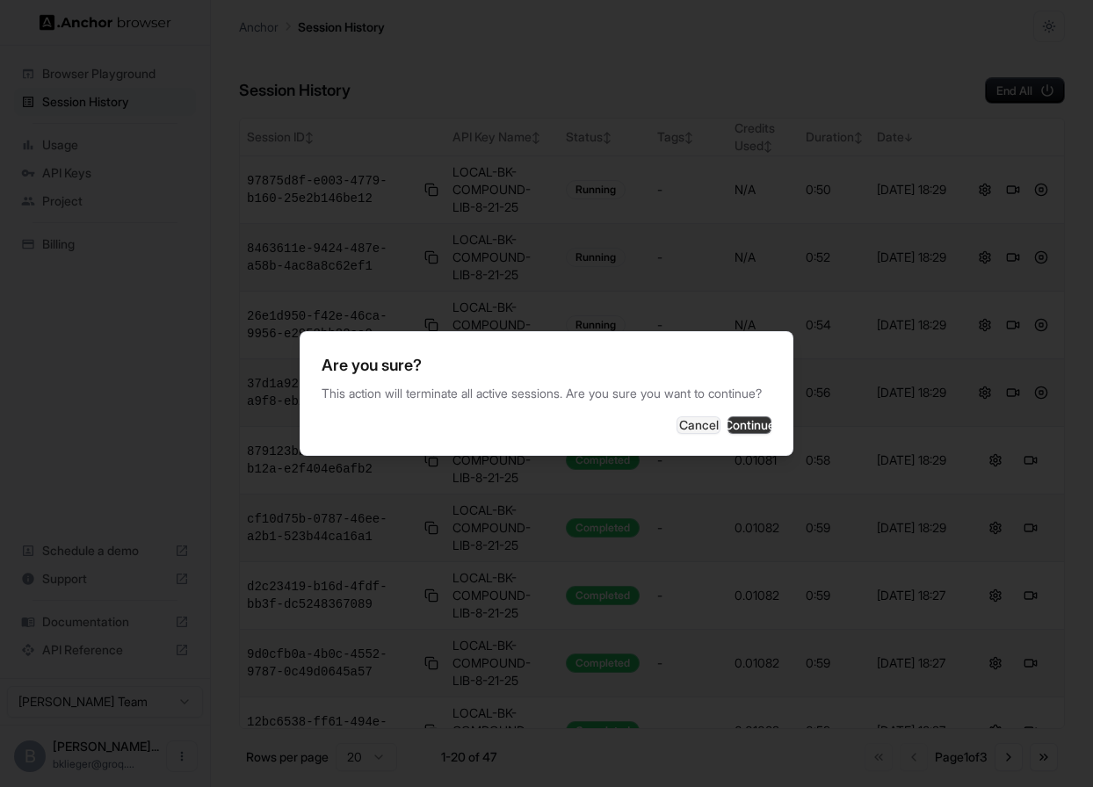
click at [740, 434] on button "Continue" at bounding box center [749, 425] width 44 height 18
